Goal: Transaction & Acquisition: Purchase product/service

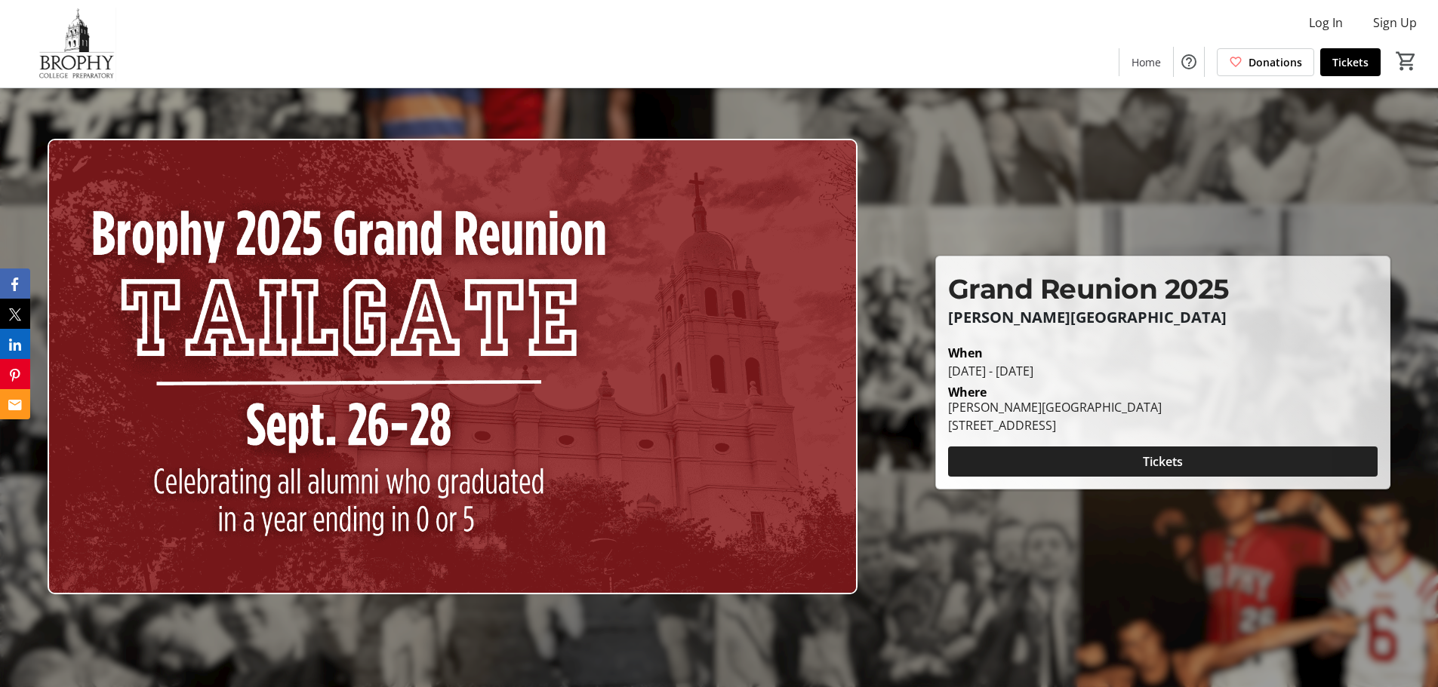
click at [1198, 460] on span at bounding box center [1162, 462] width 429 height 36
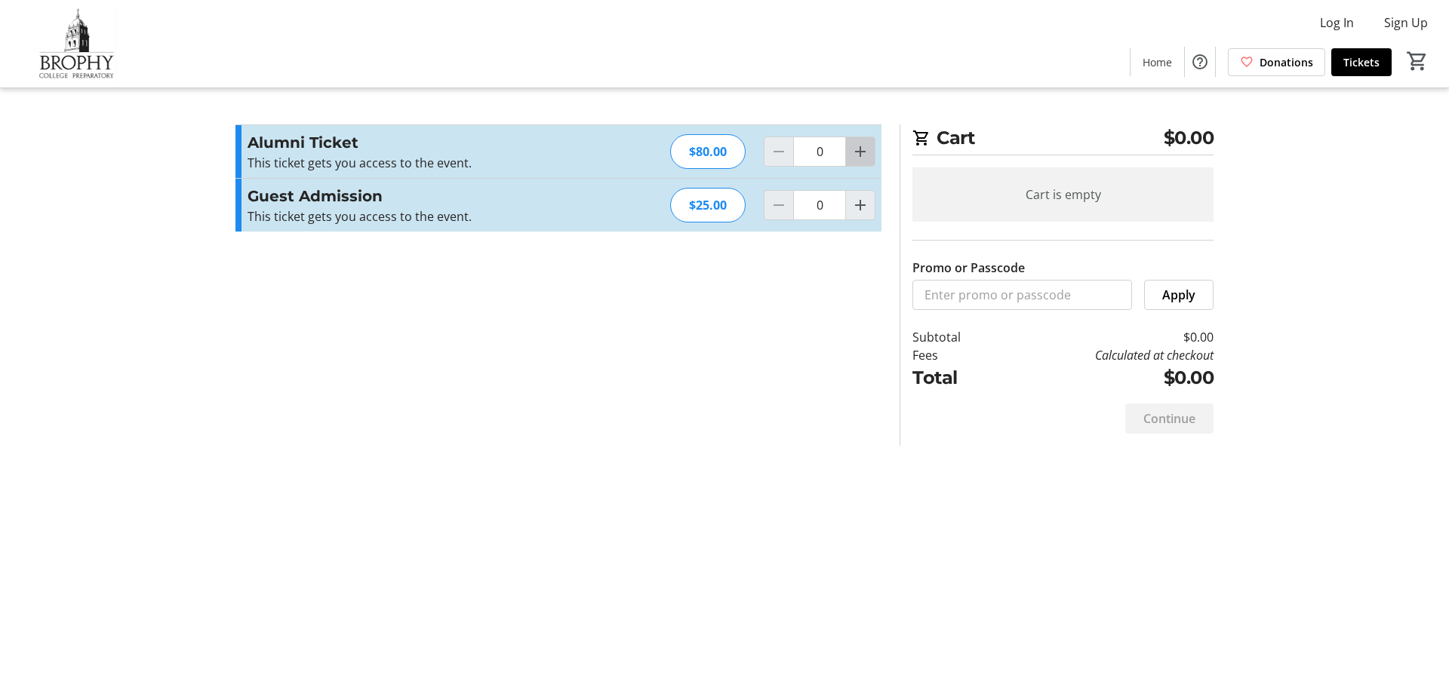
click at [868, 155] on mat-icon "Increment by one" at bounding box center [860, 152] width 18 height 18
type input "1"
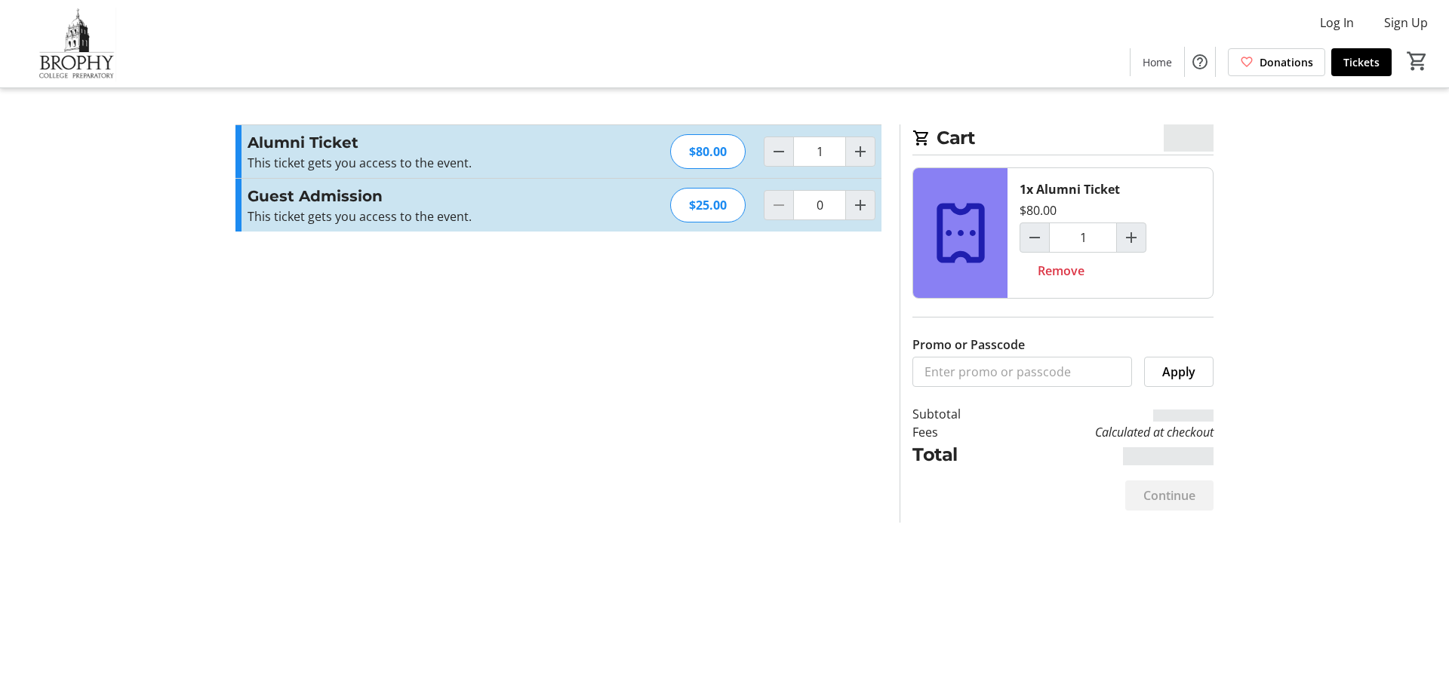
click at [1235, 340] on tr-checkout-feature-upsell-ui "Cart $0.00 1x Alumni Ticket $80.00 1 Remove Promo or Passcode Apply Subtotal Fe…" at bounding box center [724, 343] width 1449 height 687
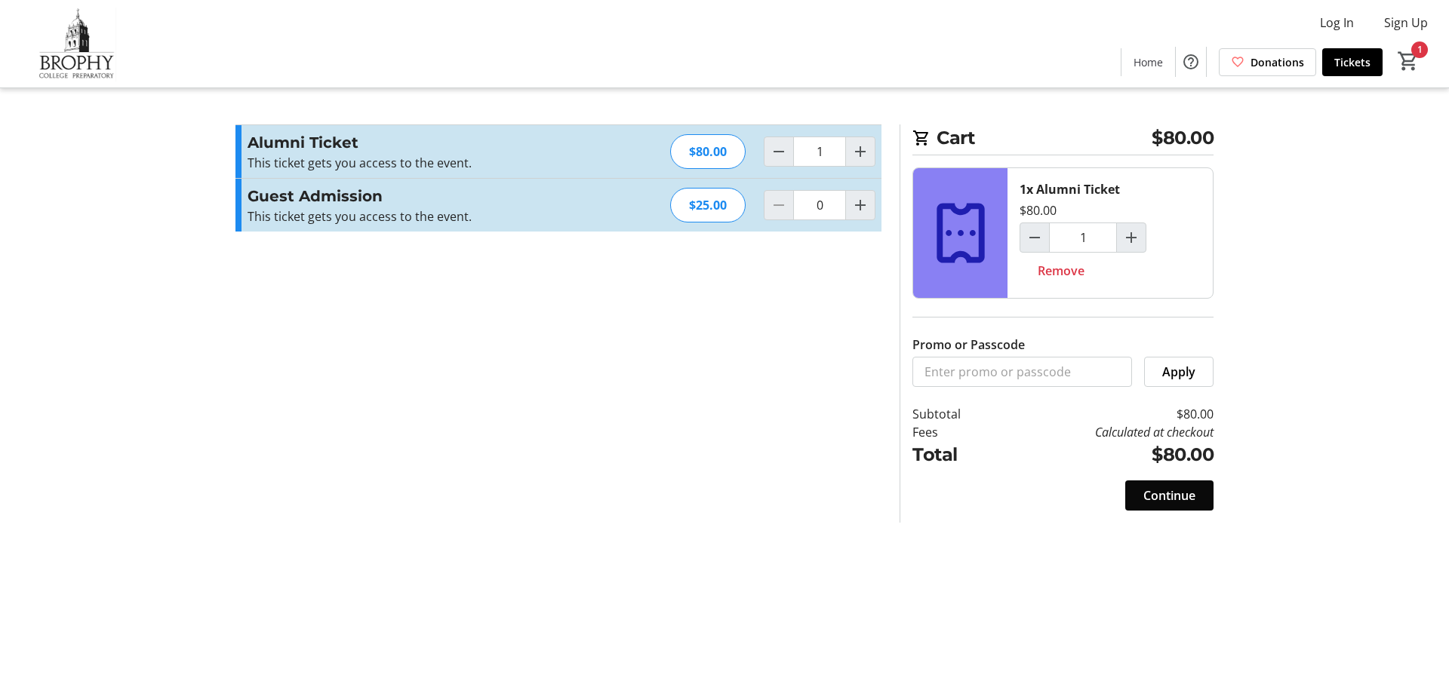
click at [1173, 494] on span "Continue" at bounding box center [1169, 496] width 52 height 18
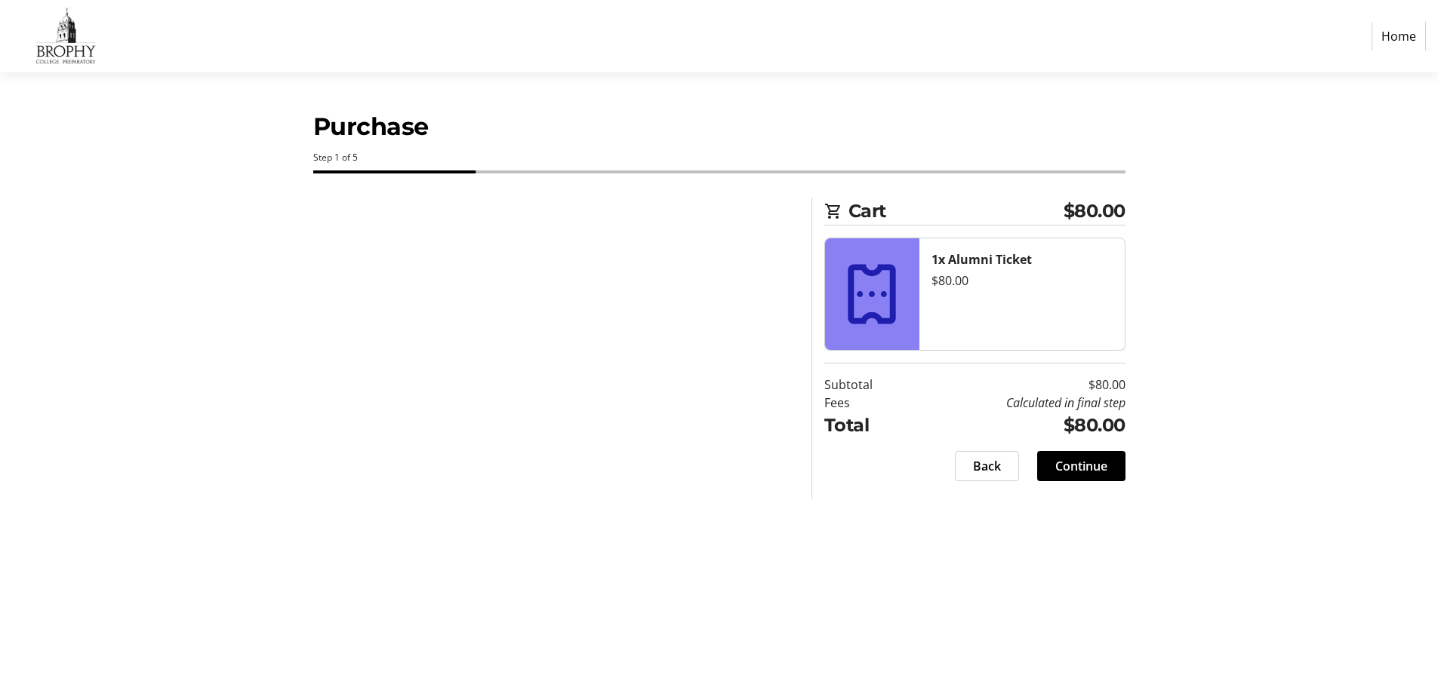
select select "US"
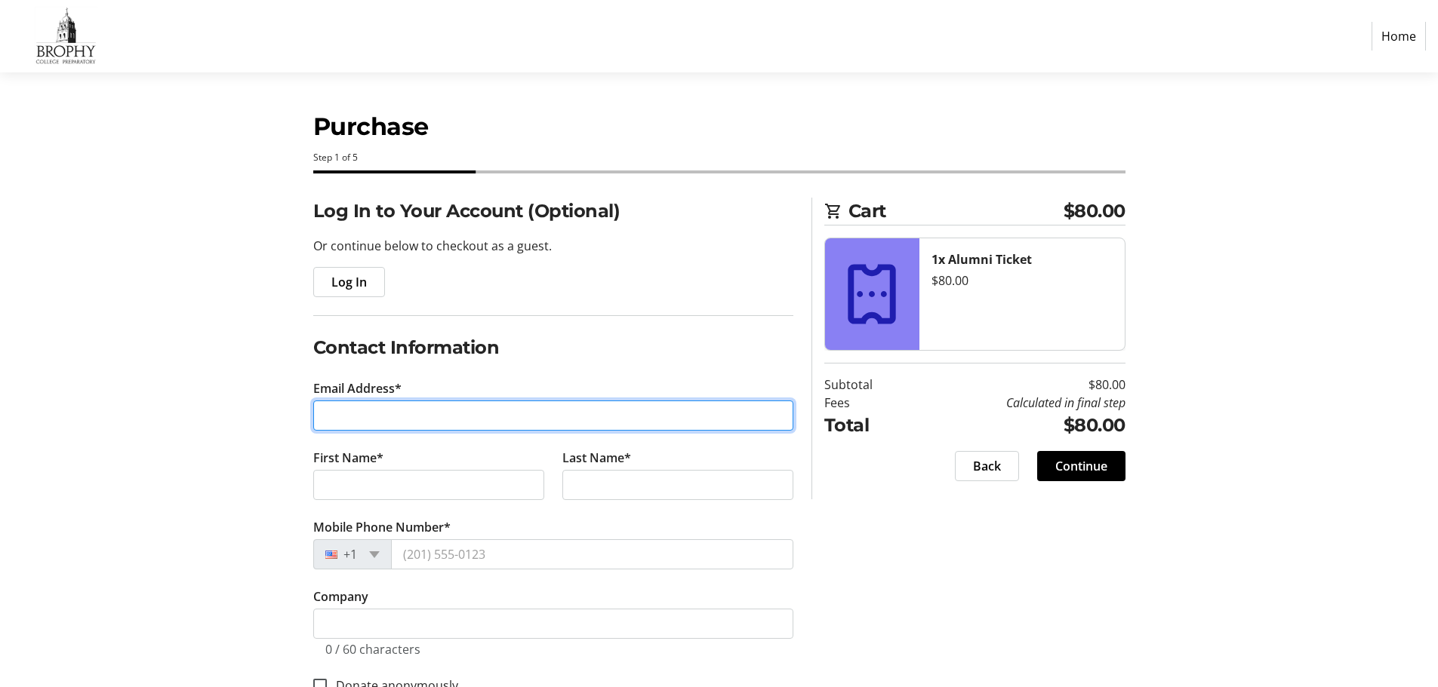
click at [463, 422] on input "Email Address*" at bounding box center [553, 416] width 480 height 30
type input "[PERSON_NAME][EMAIL_ADDRESS][PERSON_NAME][DOMAIN_NAME]"
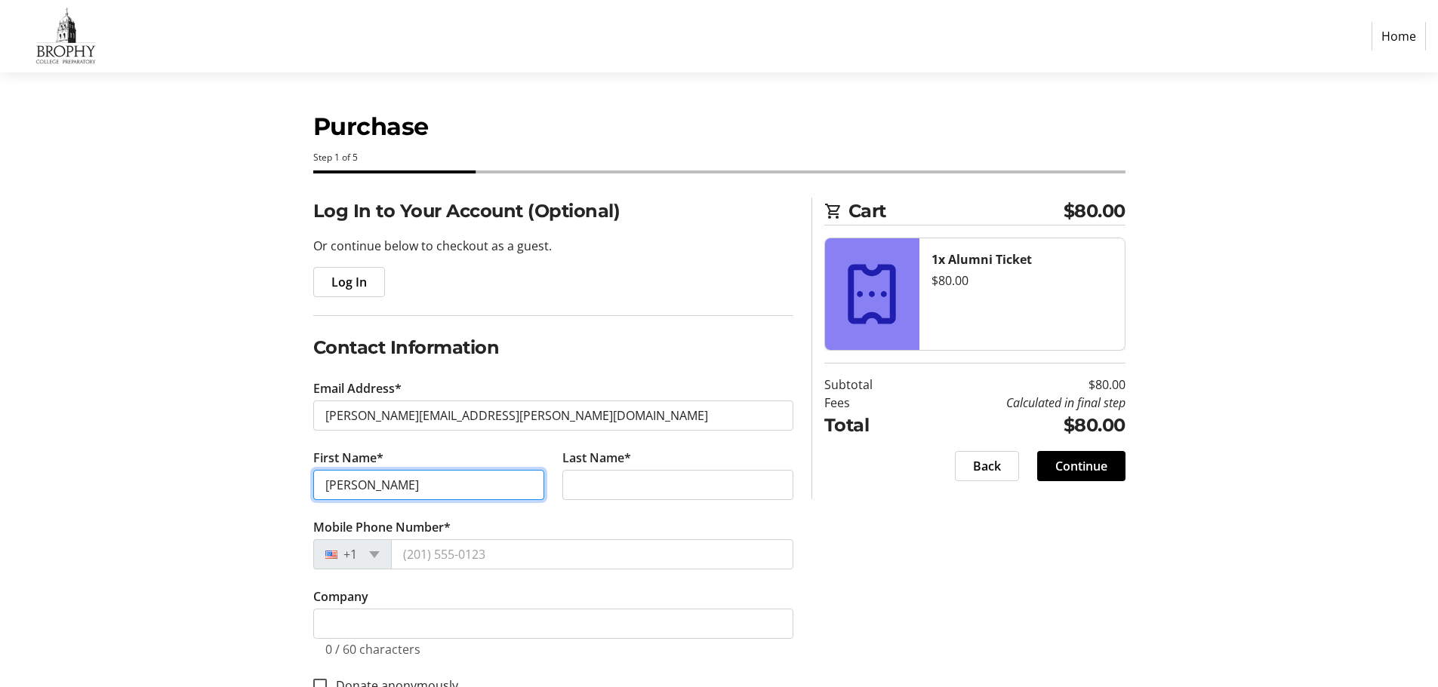
type input "[PERSON_NAME]"
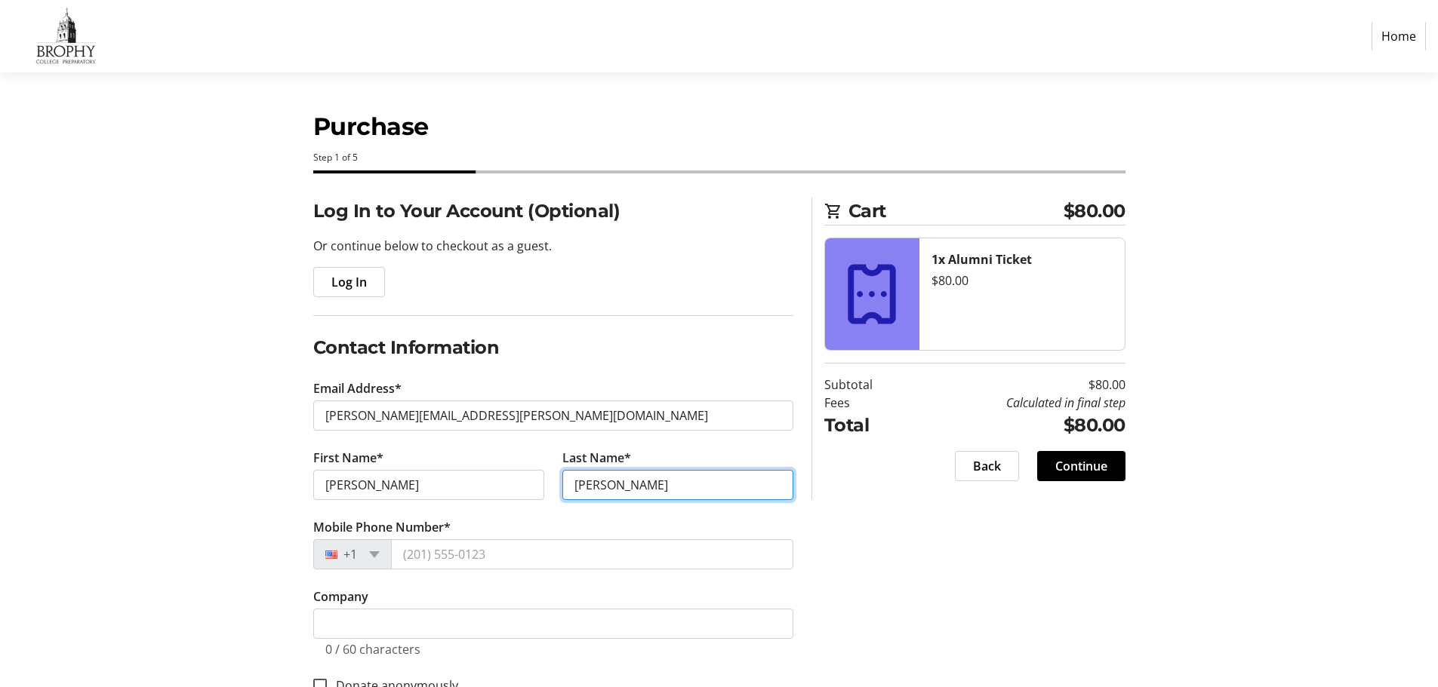
type input "[PERSON_NAME]"
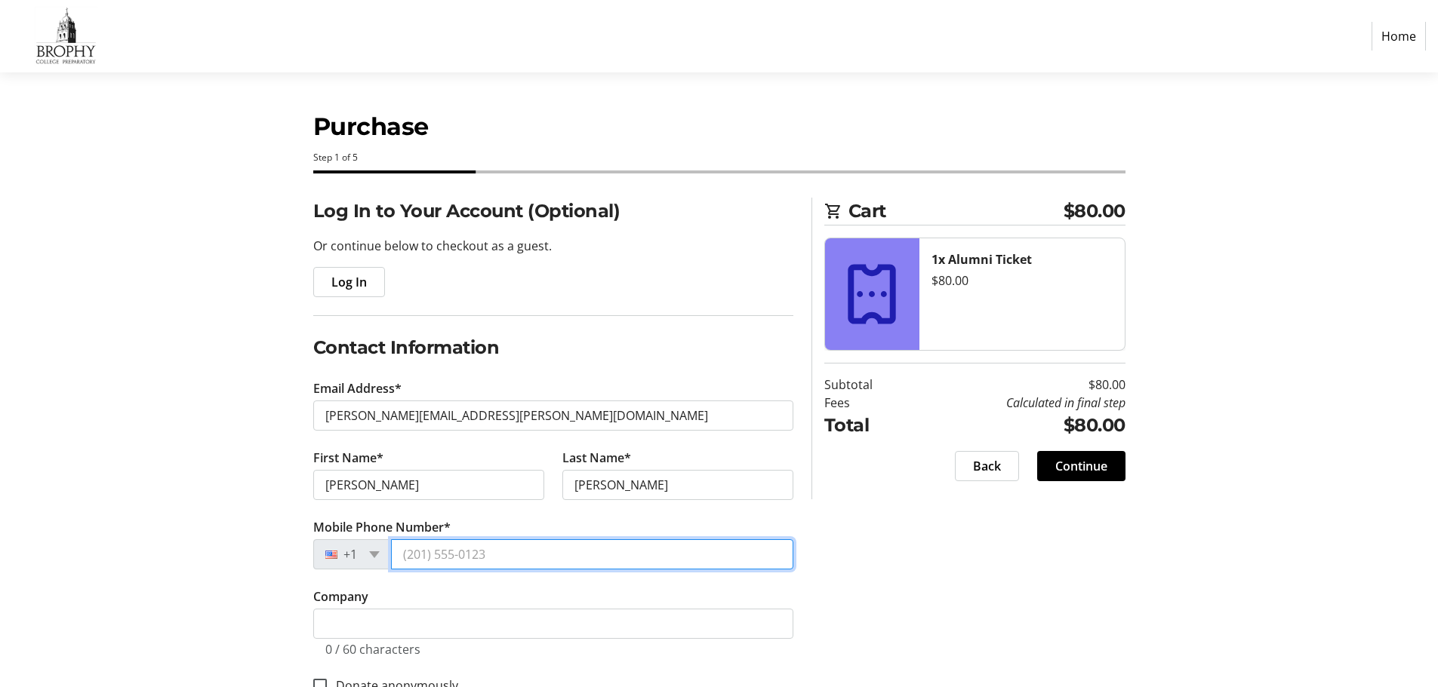
click at [469, 547] on input "Mobile Phone Number*" at bounding box center [592, 555] width 402 height 30
type input "3"
type input "[PHONE_NUMBER]"
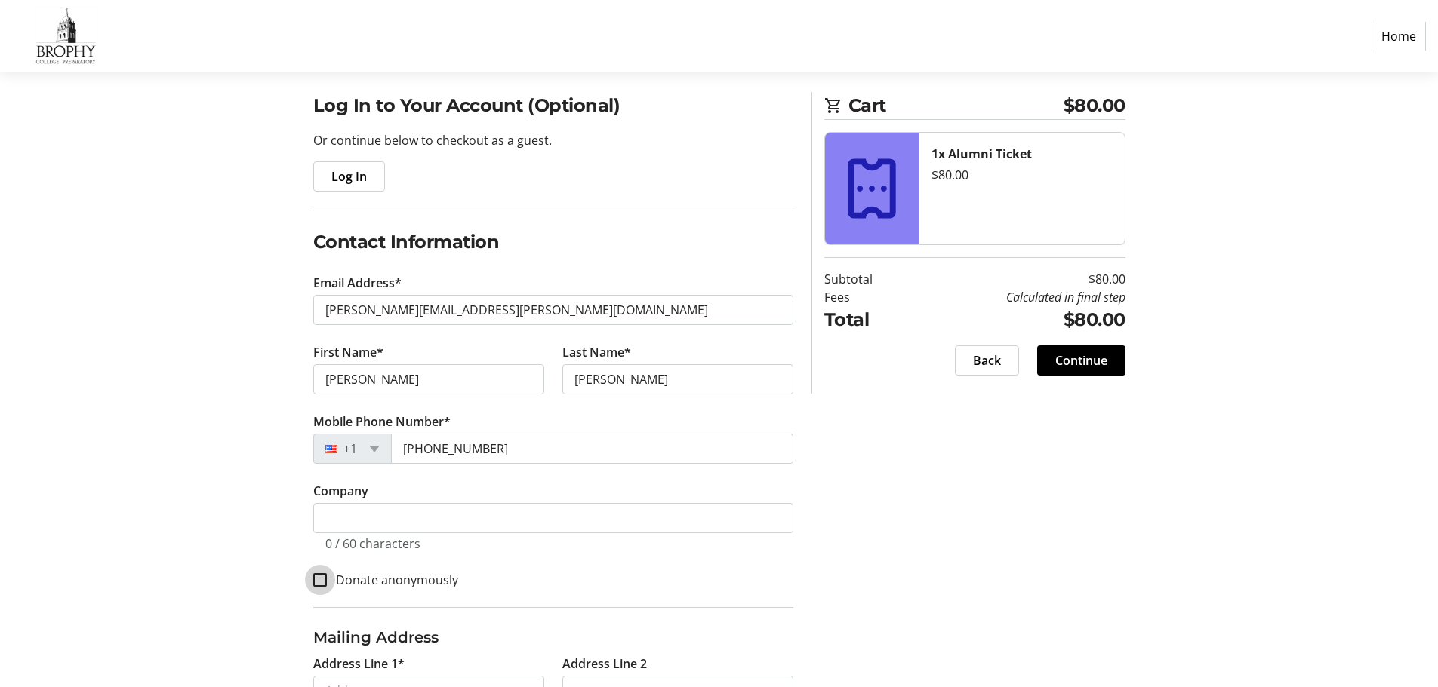
scroll to position [232, 0]
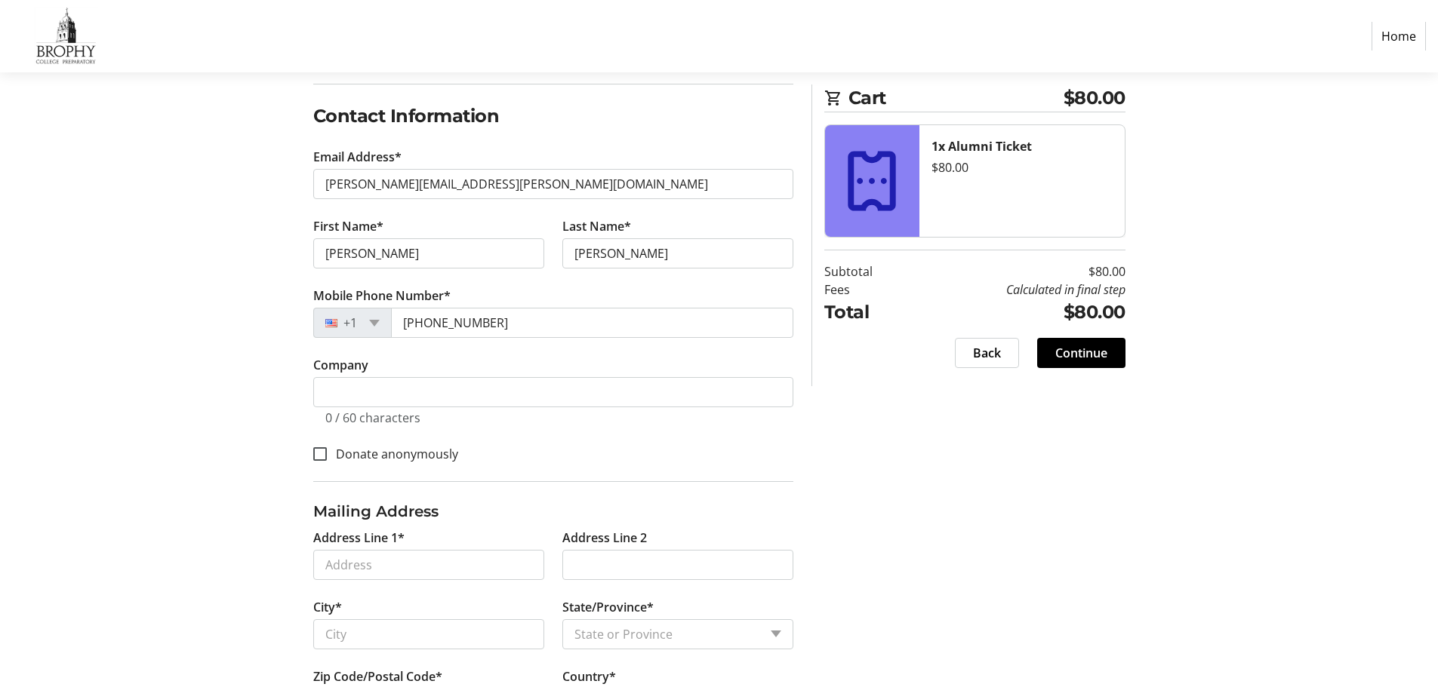
drag, startPoint x: 1077, startPoint y: 561, endPoint x: 1018, endPoint y: 558, distance: 58.9
click at [1044, 558] on div "Log In to Your Account (Optional) Or continue below to checkout as a guest. Log…" at bounding box center [719, 424] width 996 height 917
click at [467, 568] on input "Address Line 1*" at bounding box center [428, 565] width 231 height 30
type input "[STREET_ADDRESS][PERSON_NAME]"
type input "Phoenix"
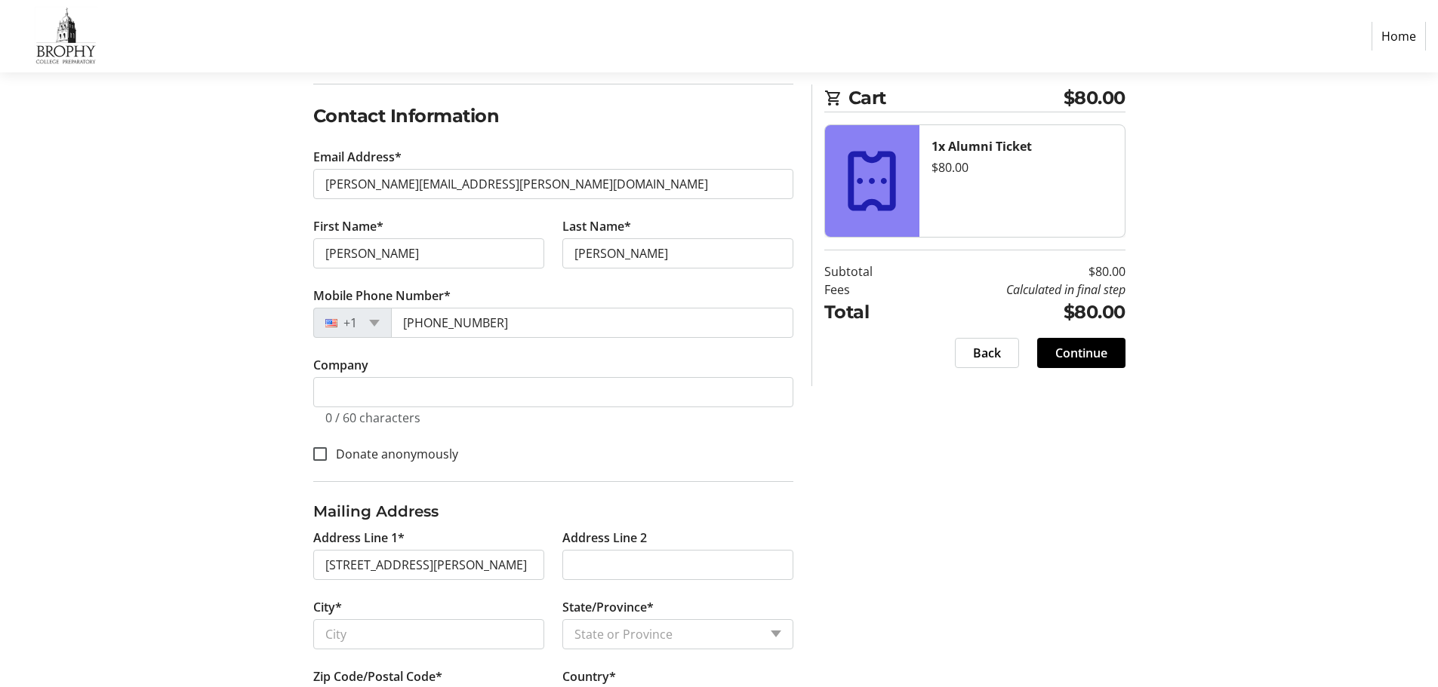
select select "AZ"
type input "85018"
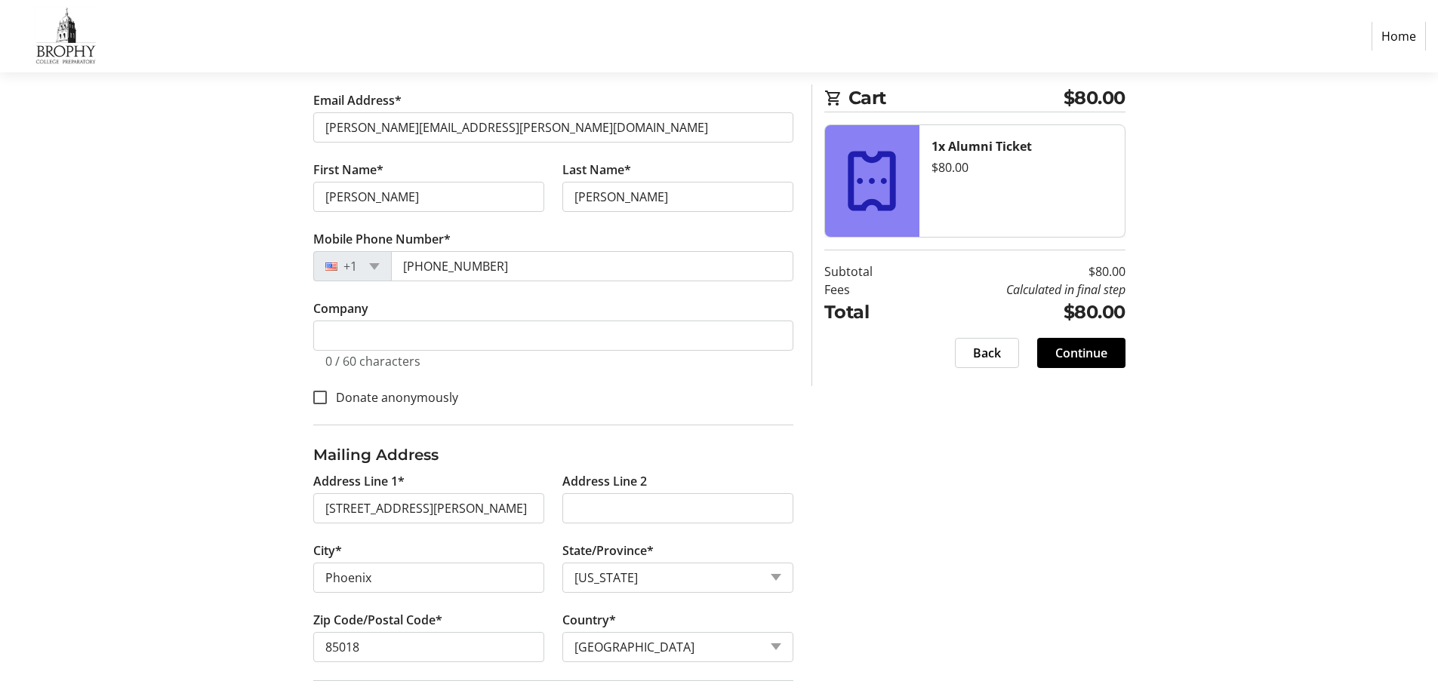
scroll to position [427, 0]
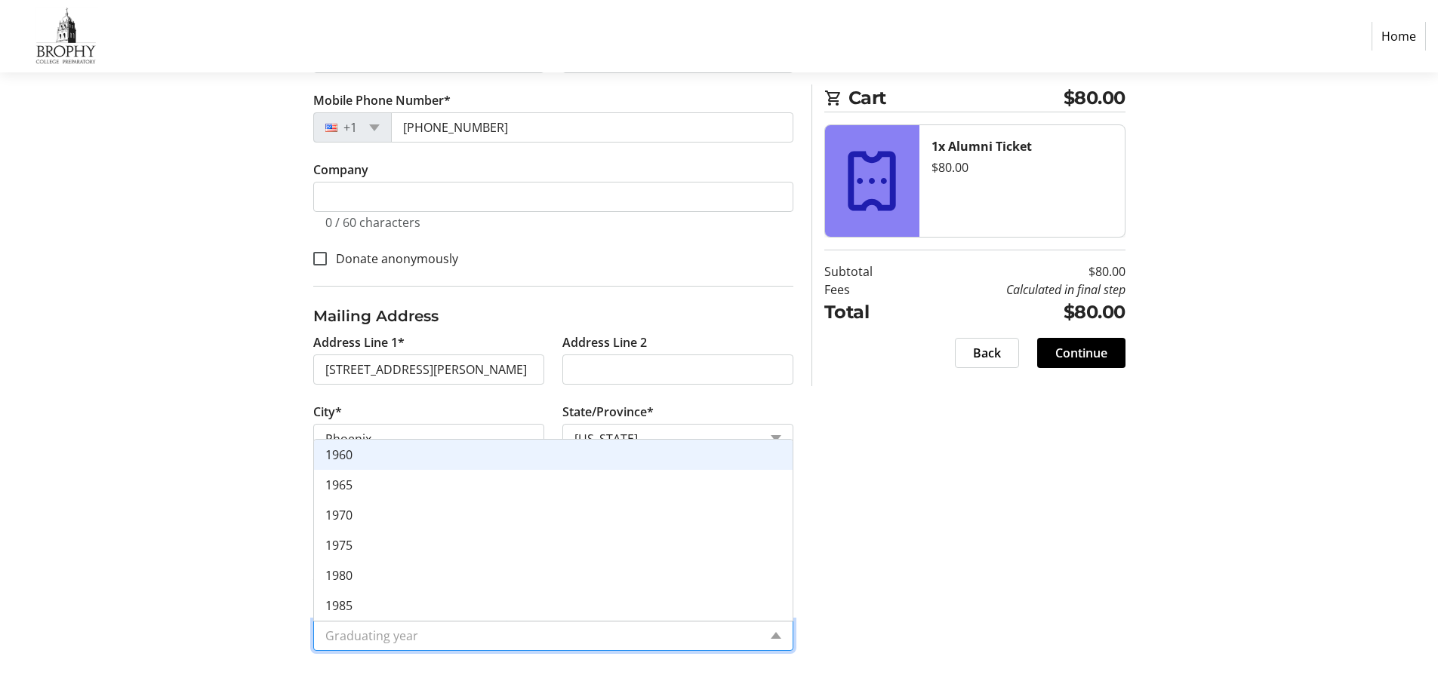
click at [586, 641] on input "Graduating year*" at bounding box center [541, 636] width 433 height 18
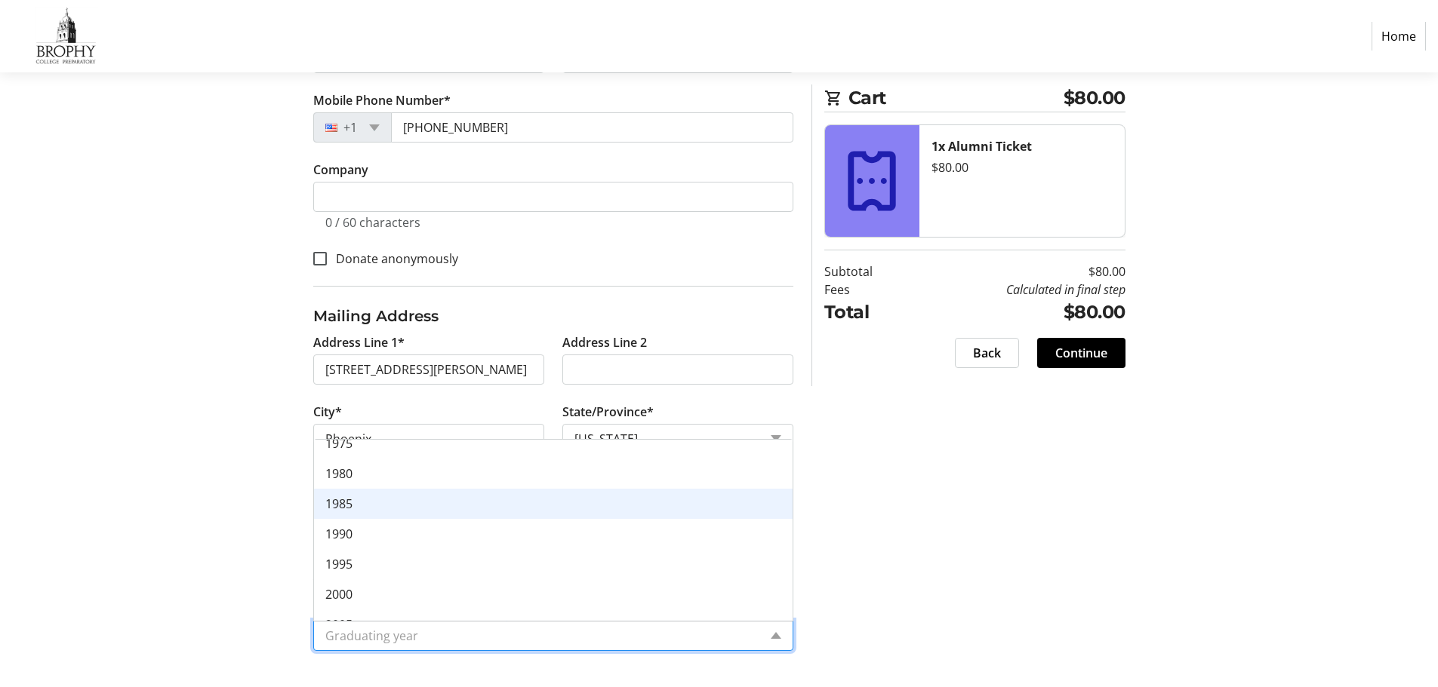
scroll to position [211, 0]
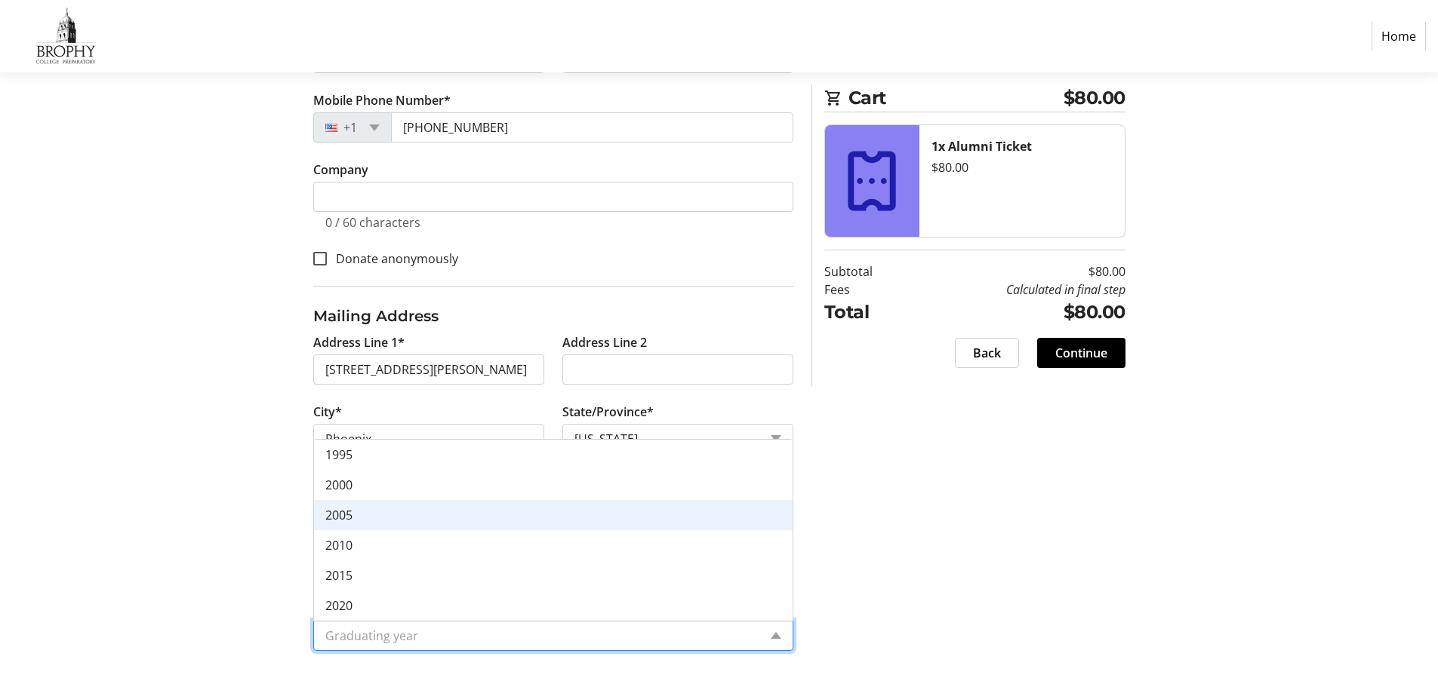
click at [465, 515] on div "2005" at bounding box center [553, 515] width 478 height 30
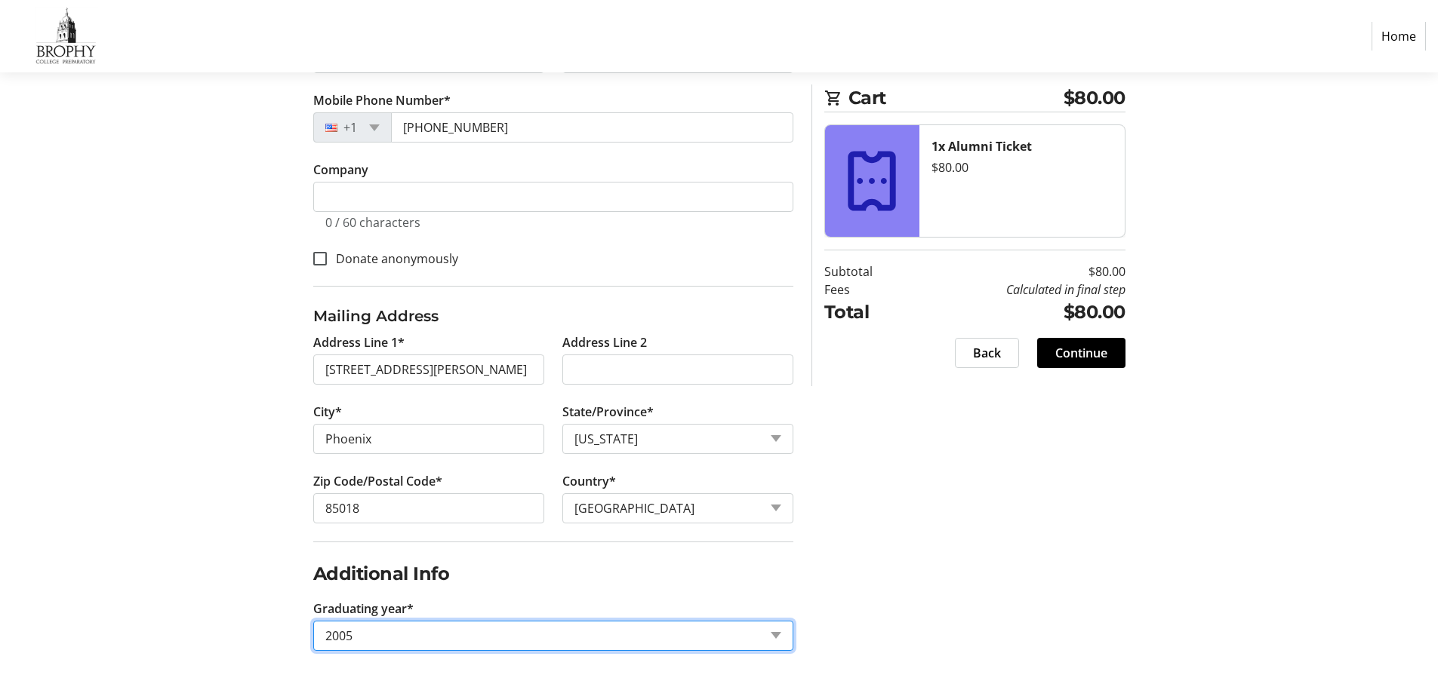
drag, startPoint x: 970, startPoint y: 570, endPoint x: 970, endPoint y: 546, distance: 23.4
click at [972, 570] on div "Log In to Your Account (Optional) Or continue below to checkout as a guest. Log…" at bounding box center [719, 229] width 996 height 917
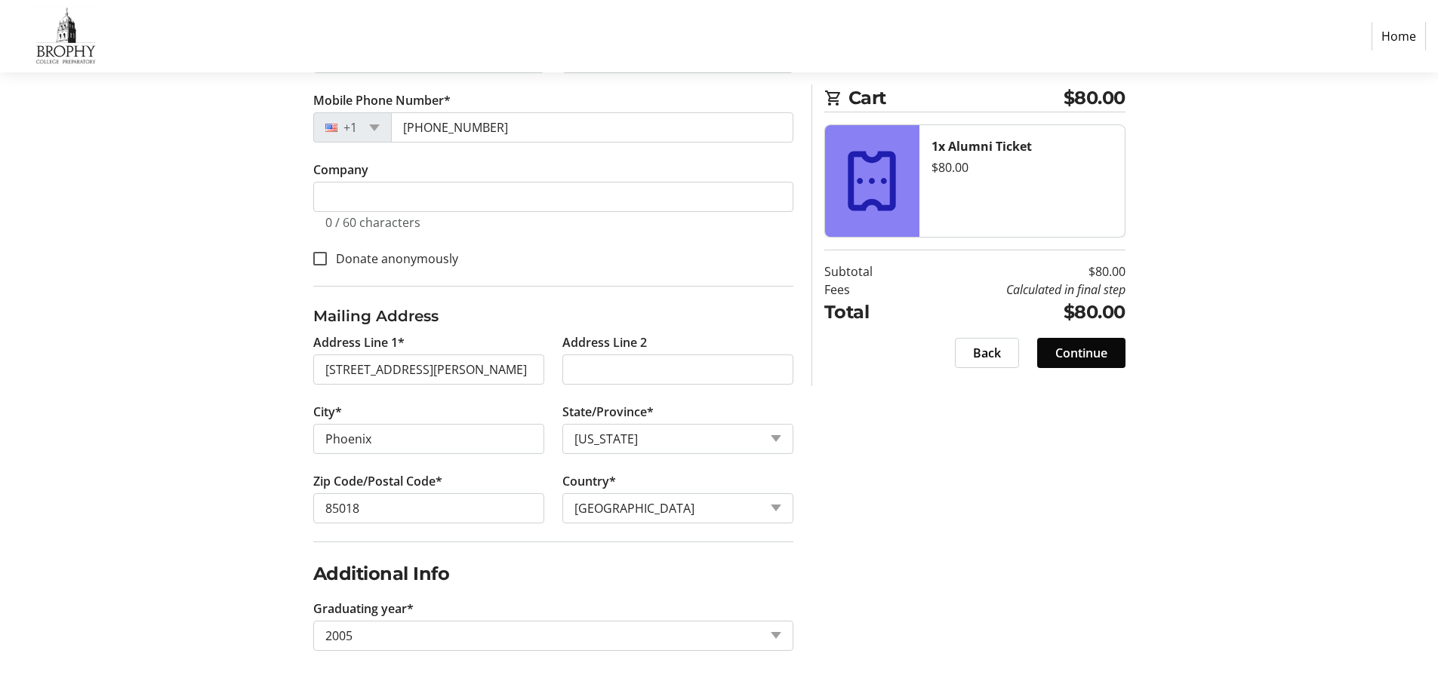
click at [1074, 363] on span at bounding box center [1081, 353] width 88 height 36
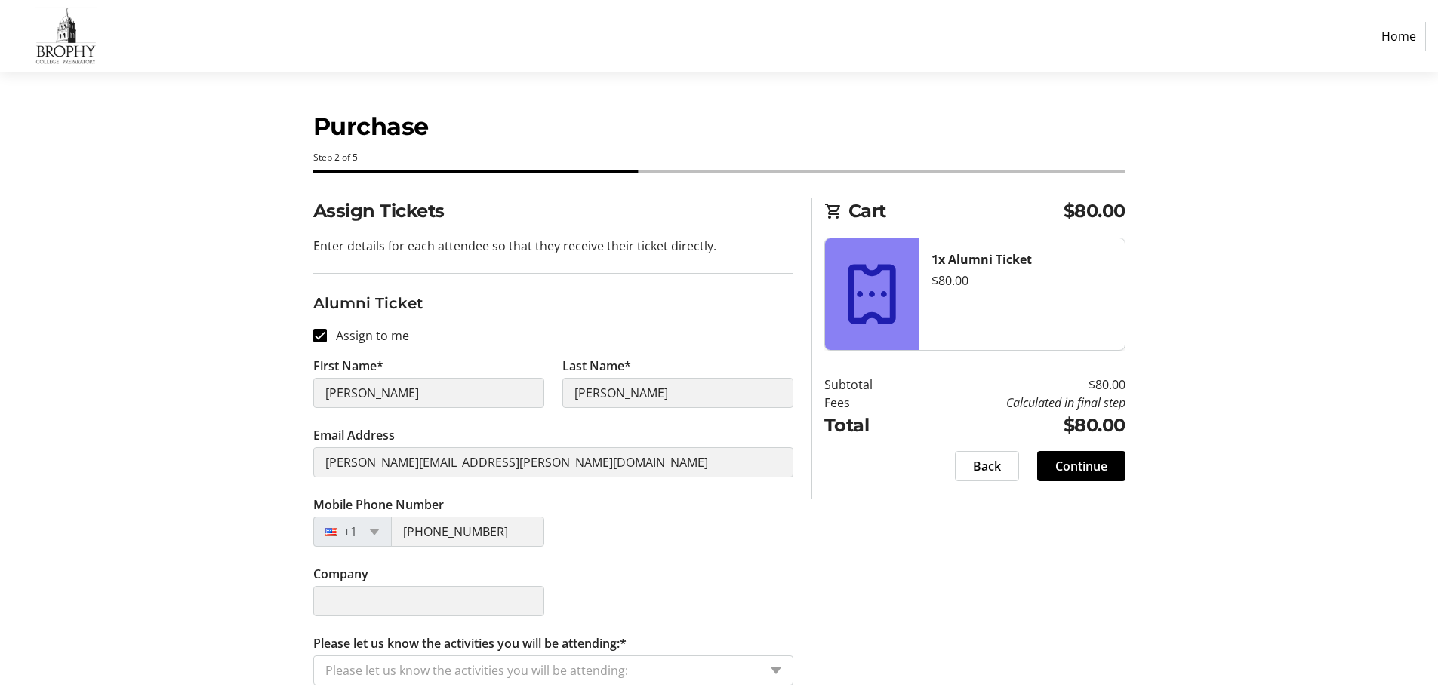
click at [1299, 315] on section "Purchase Step 2 of 5 Cart $80.00 1x Alumni Ticket $80.00 Subtotal $80.00 Fees C…" at bounding box center [719, 388] width 1438 height 632
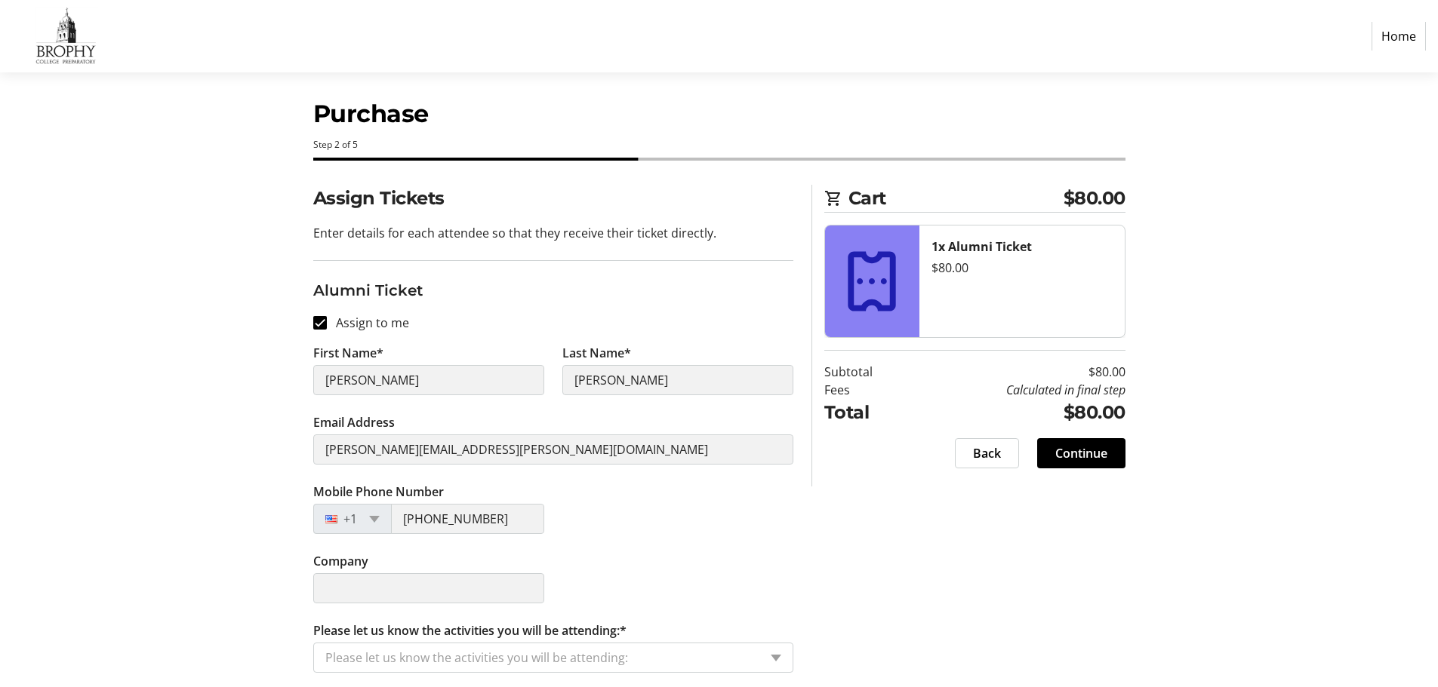
scroll to position [17, 0]
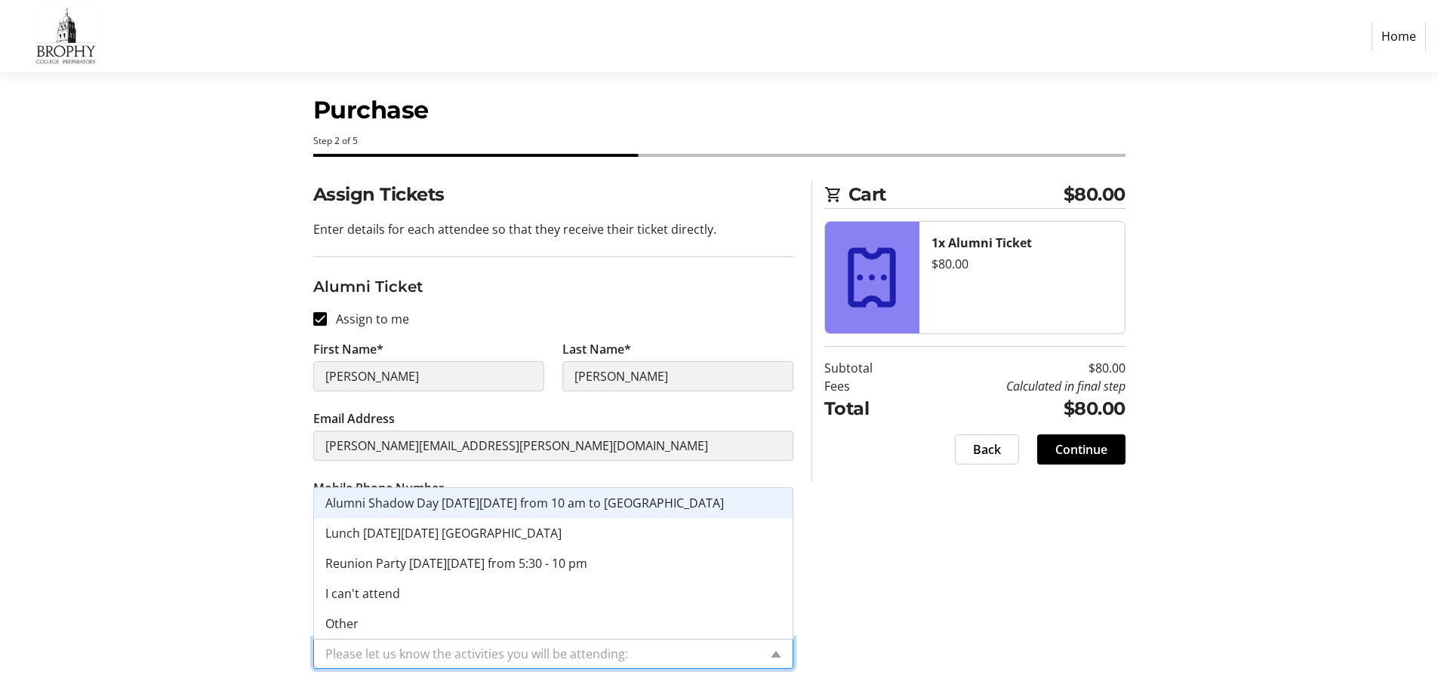
click at [565, 655] on input "Please let us know the activities you will be attending:*" at bounding box center [541, 654] width 433 height 18
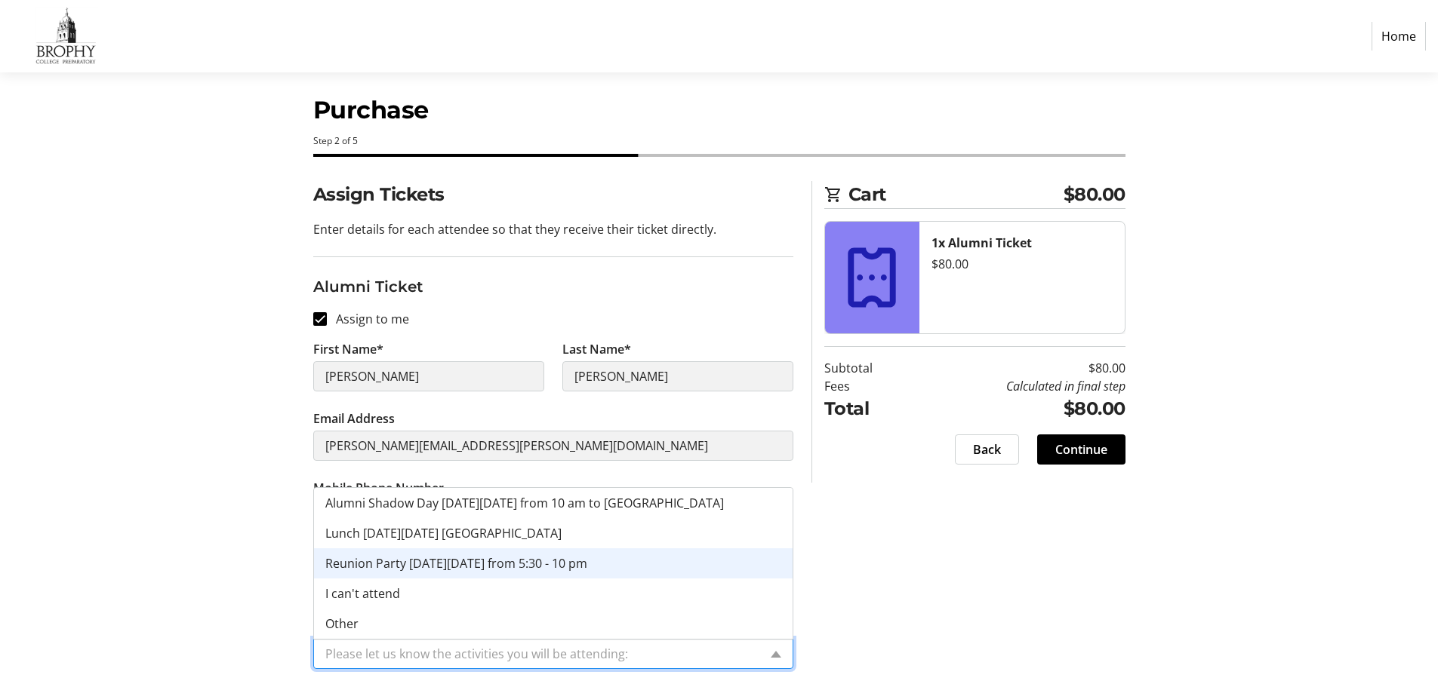
click at [654, 574] on div "Reunion Party [DATE][DATE] from 5:30 - 10 pm" at bounding box center [553, 564] width 478 height 30
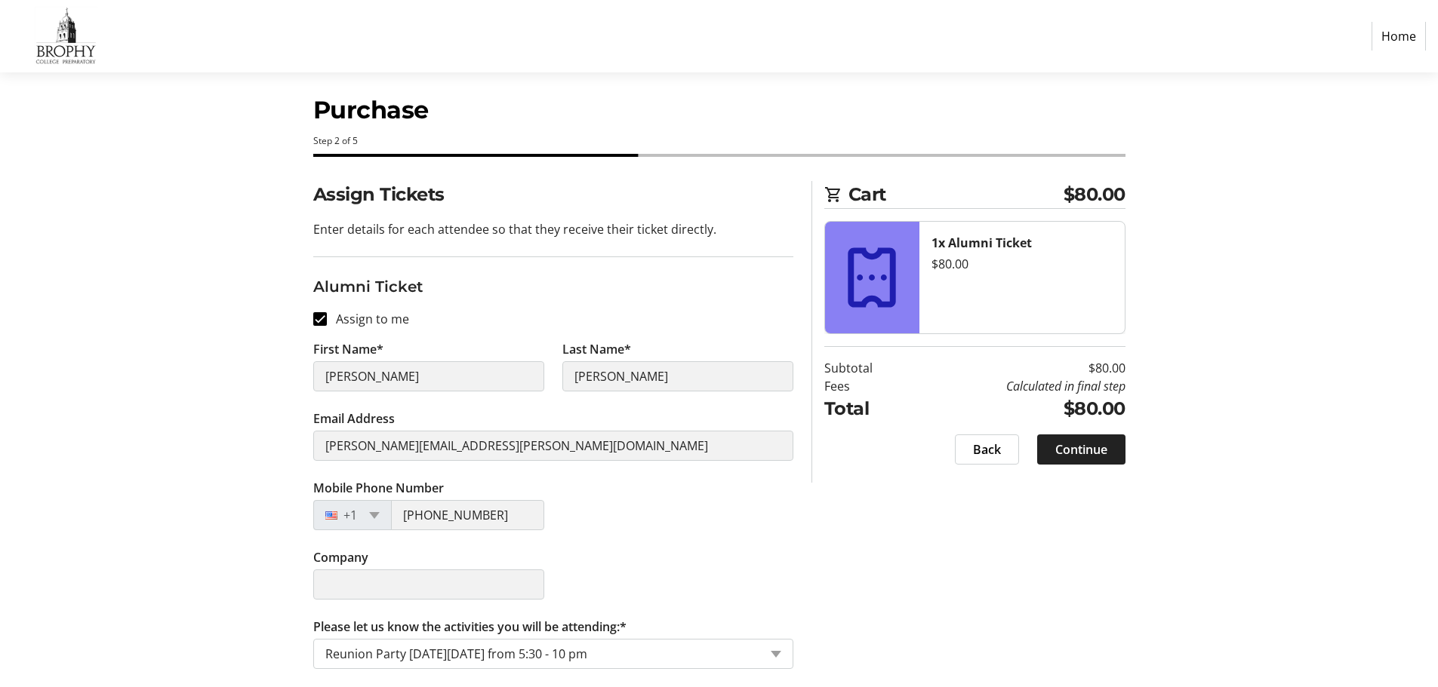
click at [1078, 462] on span at bounding box center [1081, 450] width 88 height 36
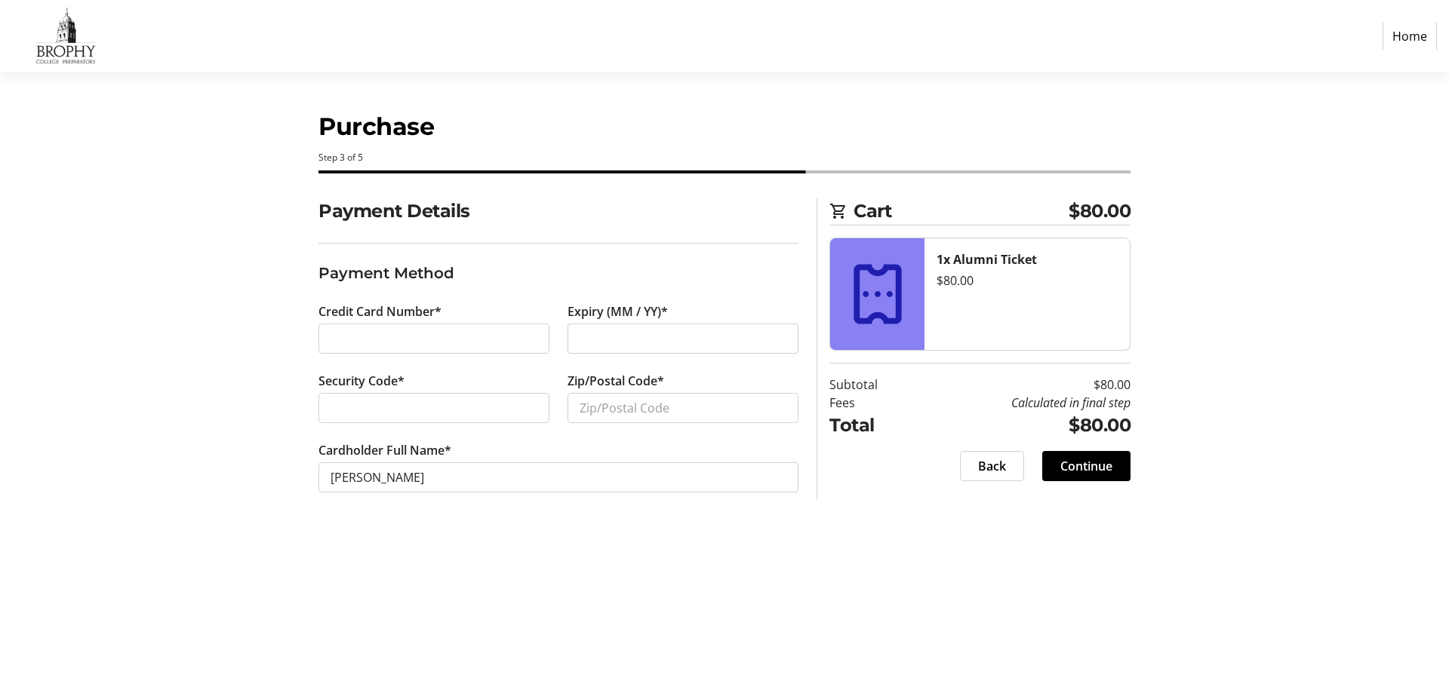
click at [427, 328] on div at bounding box center [433, 339] width 231 height 30
click at [412, 348] on div at bounding box center [433, 339] width 231 height 30
type input "85018"
click at [1116, 465] on span at bounding box center [1086, 466] width 88 height 36
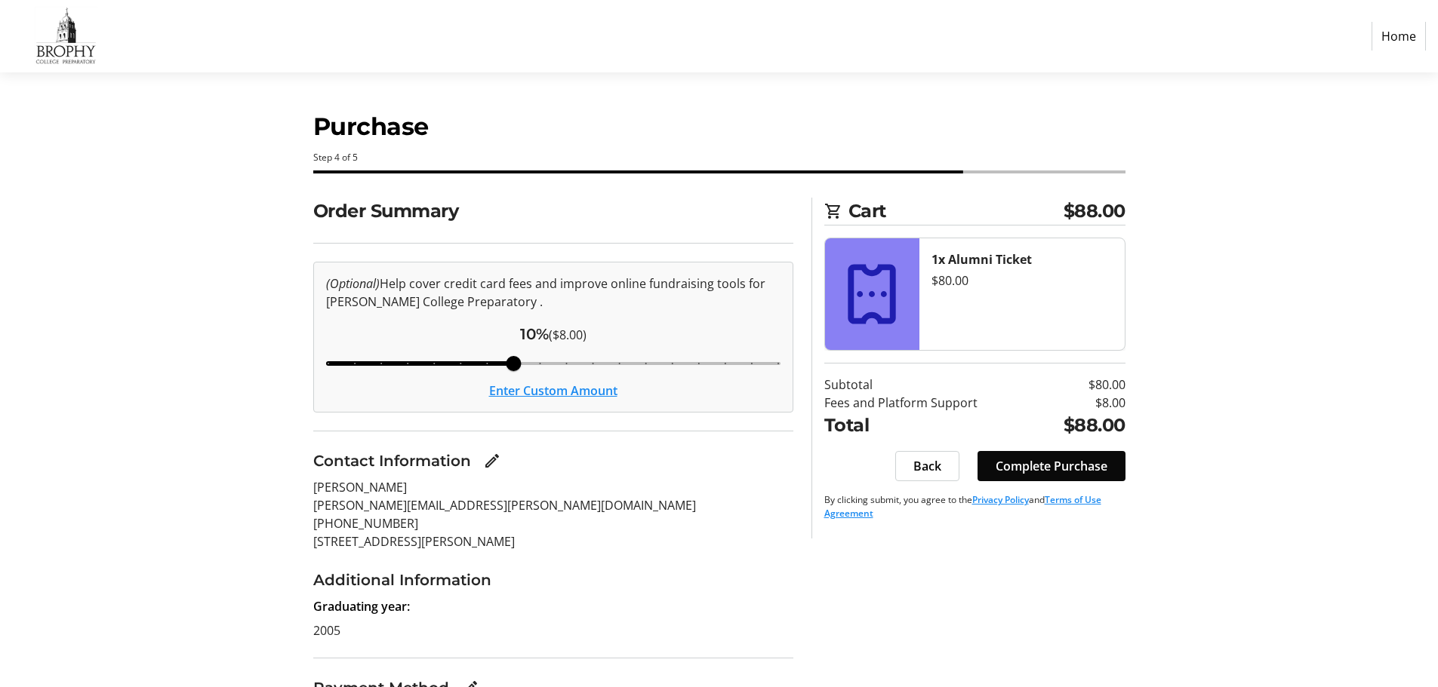
click at [1060, 472] on span "Complete Purchase" at bounding box center [1051, 466] width 112 height 18
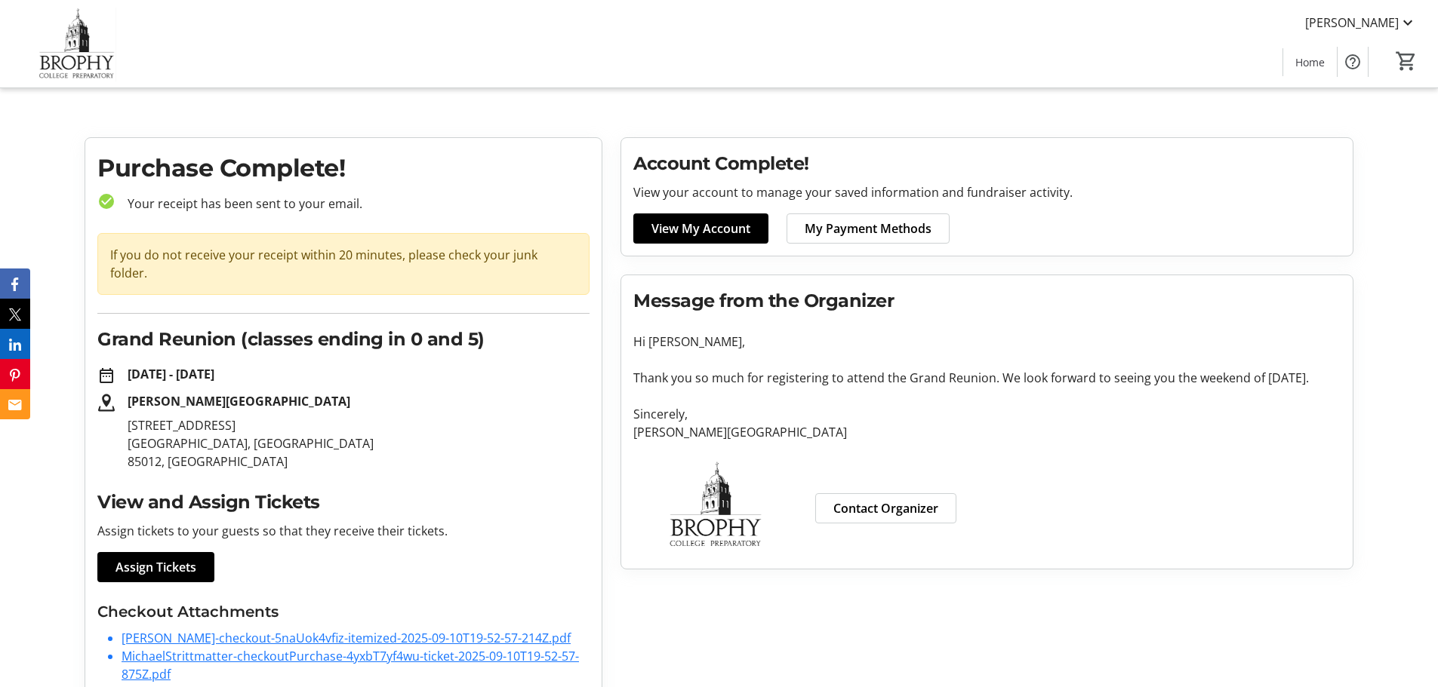
click at [451, 103] on tr-root "[PERSON_NAME] Home 0 Home Purchase Complete! check_circle Your receipt has been…" at bounding box center [719, 360] width 1438 height 721
drag, startPoint x: 549, startPoint y: 87, endPoint x: 551, endPoint y: 63, distance: 24.3
click at [549, 73] on div "[PERSON_NAME] Home 0" at bounding box center [719, 44] width 1438 height 88
